Goal: Navigation & Orientation: Find specific page/section

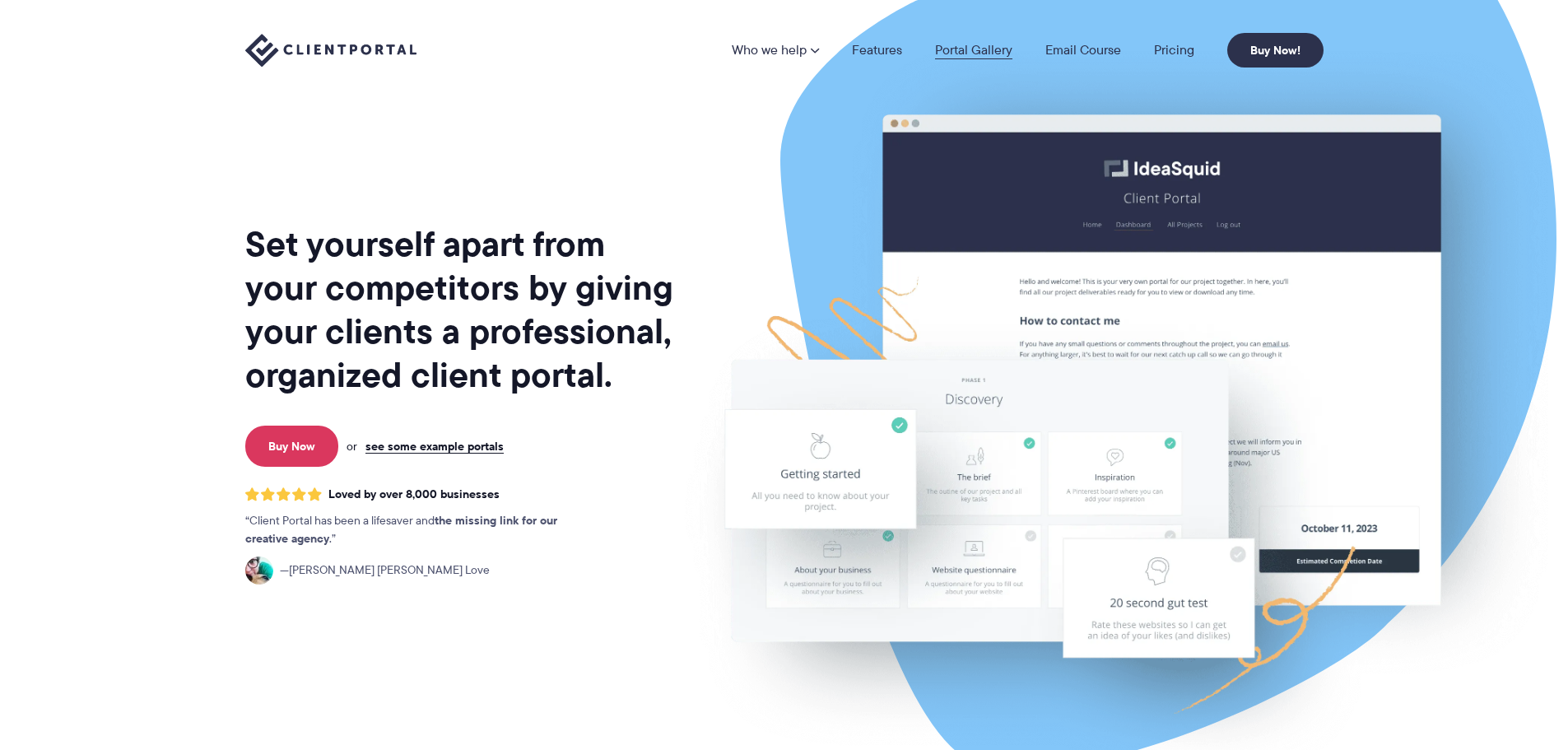
click at [973, 52] on link "Portal Gallery" at bounding box center [973, 50] width 77 height 13
